Goal: Transaction & Acquisition: Register for event/course

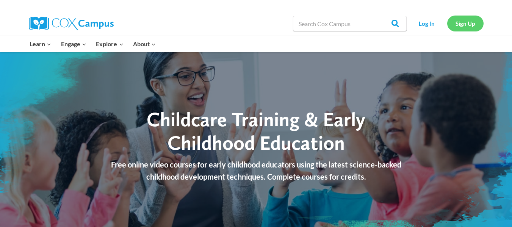
click at [463, 23] on link "Sign Up" at bounding box center [465, 24] width 36 height 16
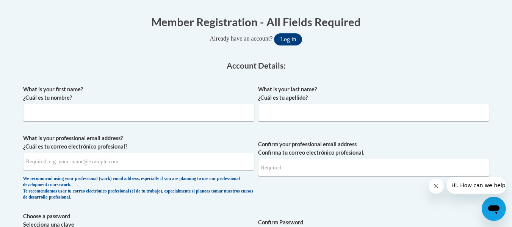
scroll to position [148, 0]
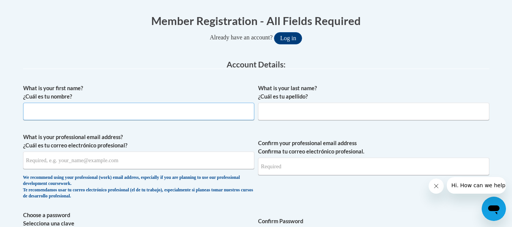
click at [45, 112] on input "What is your first name? ¿Cuál es tu nombre?" at bounding box center [138, 111] width 231 height 17
type input "Wendy"
type input "Campbell"
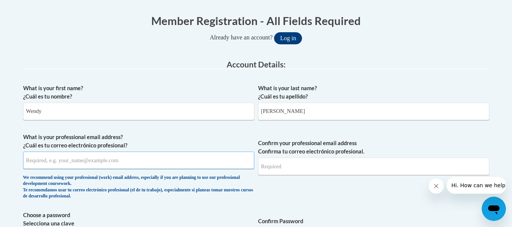
type input "wendysc321@yahoo.com"
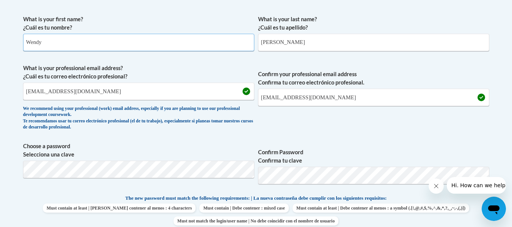
scroll to position [220, 0]
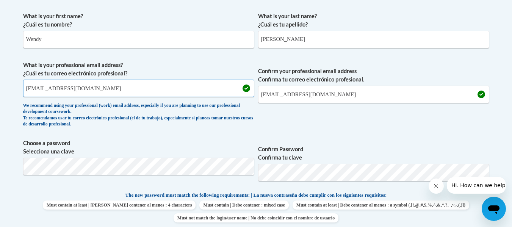
click at [88, 89] on input "wendysc321@yahoo.com" at bounding box center [138, 88] width 231 height 17
type input "w"
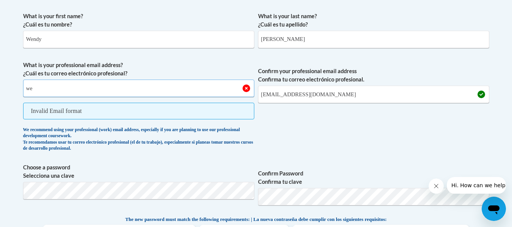
type input "w"
type input "wendyhistory"
click at [332, 95] on input "wendysc321@yahoo.com" at bounding box center [373, 94] width 231 height 17
type input "w"
click at [58, 89] on input "wendyhistory" at bounding box center [138, 88] width 231 height 17
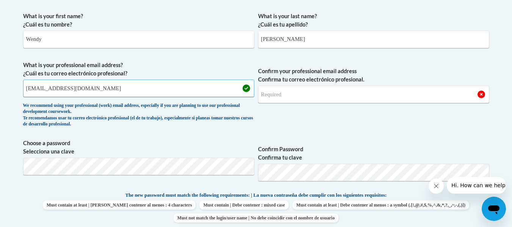
type input "wendyhistory56@gmail.com"
click at [284, 90] on input "Confirm your professional email address Confirma tu correo electrónico profesio…" at bounding box center [373, 94] width 231 height 17
type input "W"
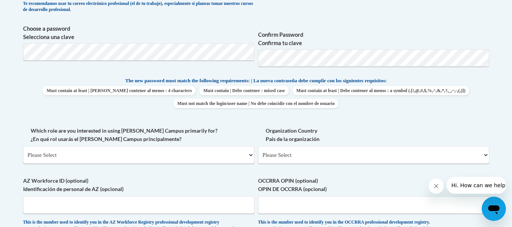
scroll to position [340, 0]
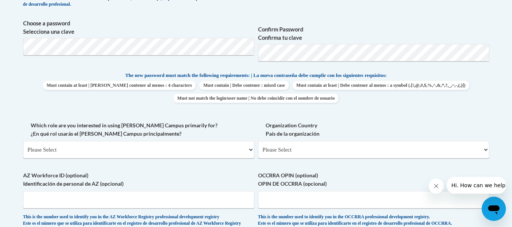
type input "wendyhistory56@gmail.com"
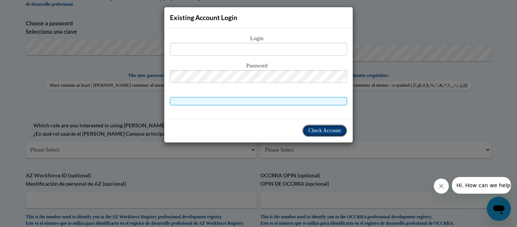
click at [315, 131] on span "Check Account" at bounding box center [325, 131] width 33 height 6
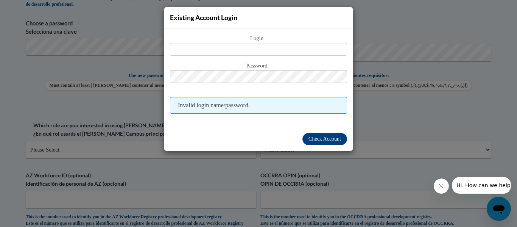
click at [381, 20] on div "Existing Account Login Login Password Invalid login name/password. Check Account" at bounding box center [258, 113] width 517 height 227
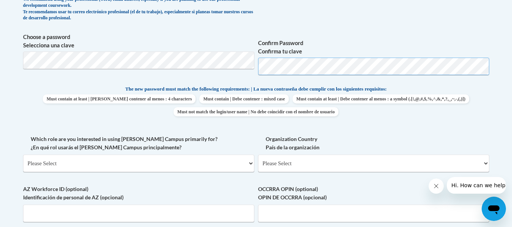
scroll to position [327, 0]
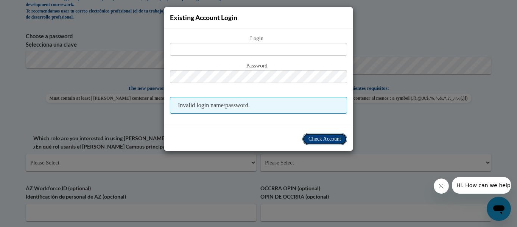
click at [320, 137] on span "Check Account" at bounding box center [325, 139] width 33 height 6
click at [395, 33] on div "Existing Account Login Login Password Invalid login name/password. Check Account" at bounding box center [258, 113] width 517 height 227
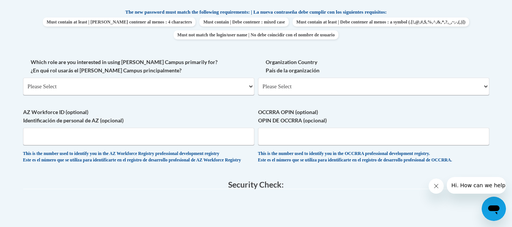
scroll to position [416, 0]
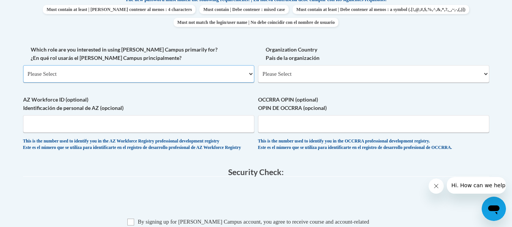
click at [251, 75] on select "Please Select College/University | Colegio/Universidad Community/Nonprofit Part…" at bounding box center [138, 73] width 231 height 17
click at [23, 65] on select "Please Select College/University | Colegio/Universidad Community/Nonprofit Part…" at bounding box center [138, 73] width 231 height 17
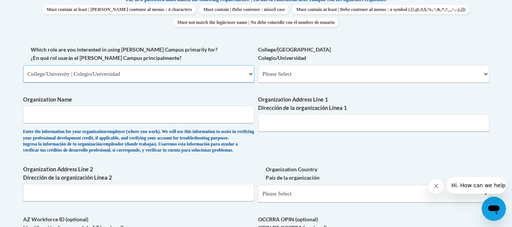
click at [249, 73] on select "Please Select College/University | Colegio/Universidad Community/Nonprofit Part…" at bounding box center [138, 73] width 231 height 17
select select "fbf2d438-af2f-41f8-98f1-81c410e29de3"
click at [23, 65] on select "Please Select College/University | Colegio/Universidad Community/Nonprofit Part…" at bounding box center [138, 73] width 231 height 17
click at [485, 71] on select "Please Select Early Learning/Daycare Teacher/Family Home Care Provider | Maestr…" at bounding box center [373, 73] width 231 height 17
select select "5e2af403-4f2c-4e49-a02f-103e55d7b75b"
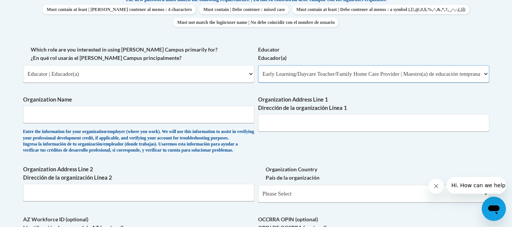
click at [258, 65] on select "Please Select Early Learning/Daycare Teacher/Family Home Care Provider | Maestr…" at bounding box center [373, 73] width 231 height 17
click at [39, 114] on input "Organization Name" at bounding box center [138, 114] width 231 height 17
click at [281, 122] on input "Organization Address Line 1 Dirección de la organización Línea 1" at bounding box center [373, 122] width 231 height 17
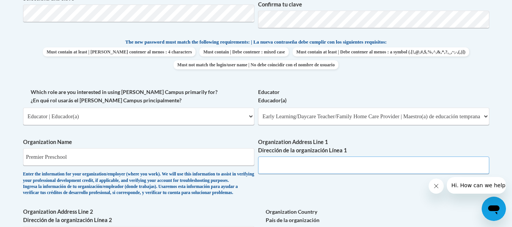
scroll to position [370, 0]
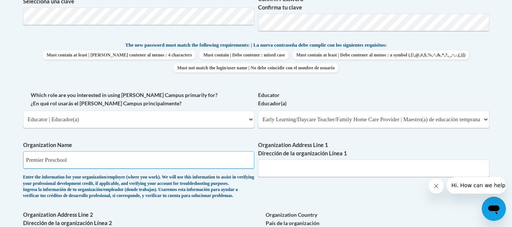
click at [75, 161] on input "Premier Preschool" at bounding box center [138, 159] width 231 height 17
type input "P"
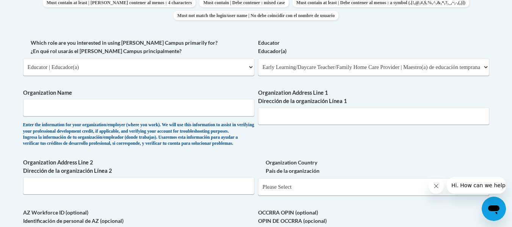
scroll to position [422, 0]
click at [55, 105] on input "Organization Name" at bounding box center [138, 107] width 231 height 17
type input "Premier Preschool"
